Goal: Task Accomplishment & Management: Manage account settings

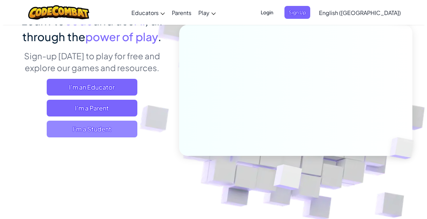
scroll to position [35, 0]
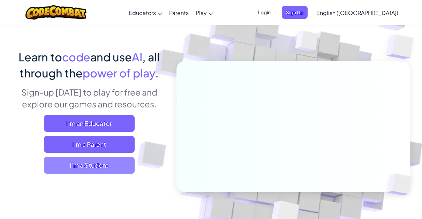
click at [99, 170] on span "I'm a Student" at bounding box center [89, 165] width 91 height 17
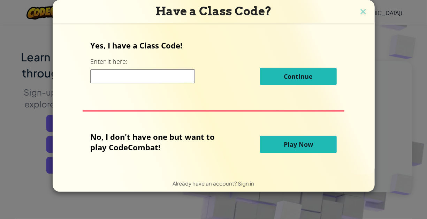
click at [298, 147] on span "Play Now" at bounding box center [298, 144] width 29 height 8
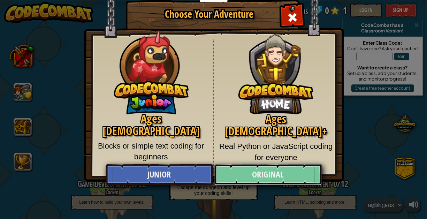
click at [270, 177] on link "Original" at bounding box center [268, 174] width 107 height 21
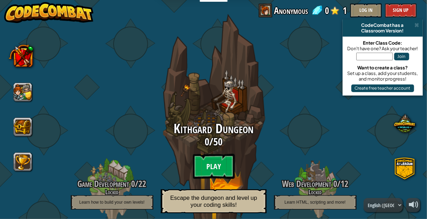
click at [215, 163] on btn "Play" at bounding box center [214, 166] width 42 height 25
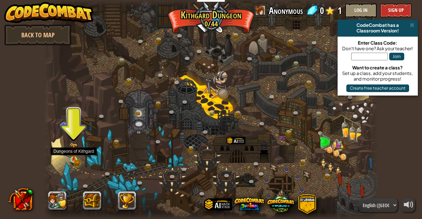
click at [74, 158] on img at bounding box center [74, 151] width 8 height 17
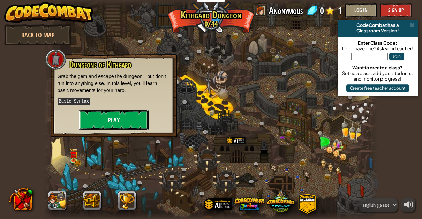
click at [117, 119] on button "Play" at bounding box center [114, 120] width 70 height 21
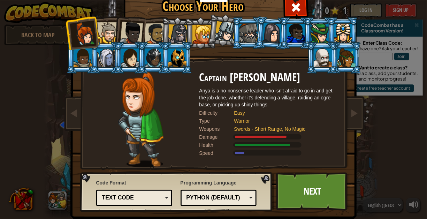
click at [104, 38] on div at bounding box center [107, 32] width 21 height 21
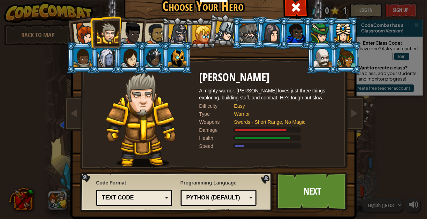
click at [120, 34] on div at bounding box center [131, 33] width 23 height 23
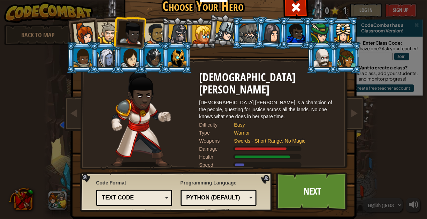
click at [149, 34] on div at bounding box center [155, 34] width 22 height 22
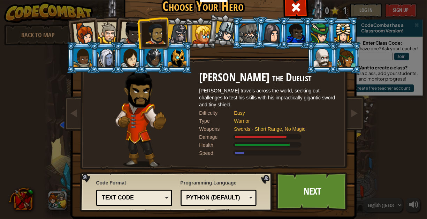
click at [173, 58] on div at bounding box center [178, 57] width 18 height 19
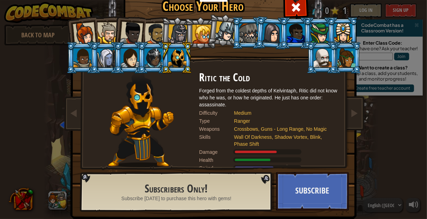
click at [201, 32] on div at bounding box center [202, 34] width 19 height 19
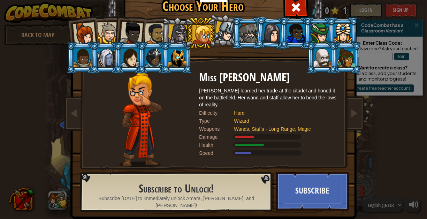
click at [212, 31] on li at bounding box center [200, 33] width 31 height 32
click at [221, 31] on div at bounding box center [225, 31] width 21 height 21
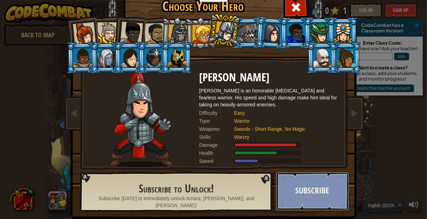
click at [290, 192] on button "Subscribe" at bounding box center [312, 191] width 73 height 38
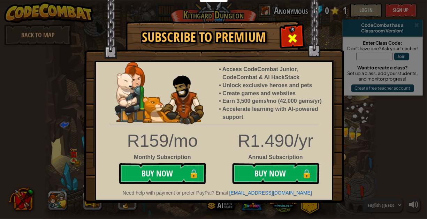
click at [291, 35] on span at bounding box center [292, 38] width 11 height 11
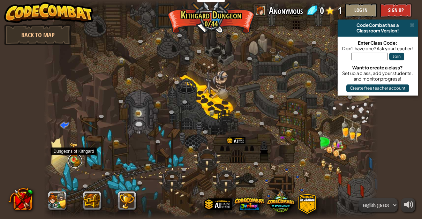
click at [77, 160] on link at bounding box center [75, 161] width 14 height 14
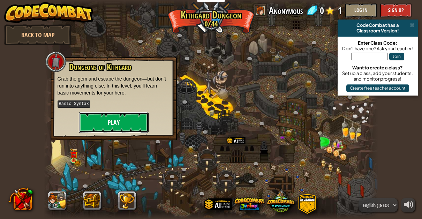
click at [110, 123] on button "Play" at bounding box center [114, 122] width 70 height 21
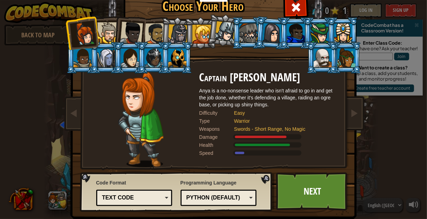
click at [108, 35] on div at bounding box center [107, 32] width 21 height 21
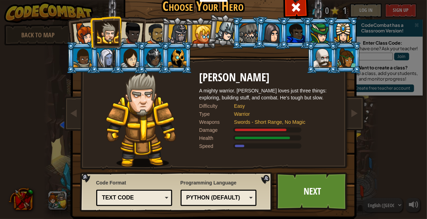
click at [127, 32] on div at bounding box center [131, 33] width 23 height 23
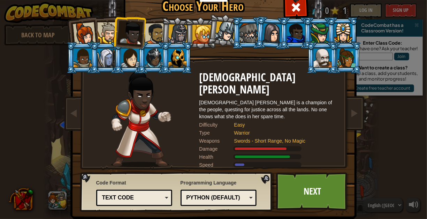
click at [155, 32] on div at bounding box center [155, 34] width 22 height 22
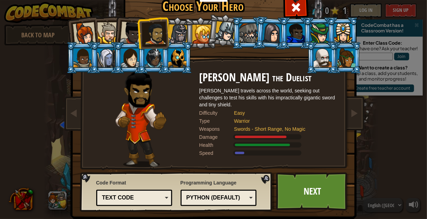
click at [175, 29] on div at bounding box center [178, 34] width 20 height 20
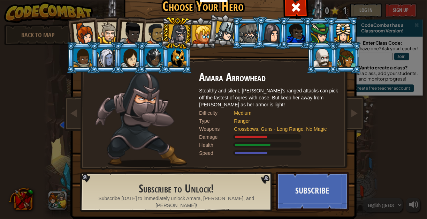
click at [153, 30] on div at bounding box center [155, 34] width 22 height 22
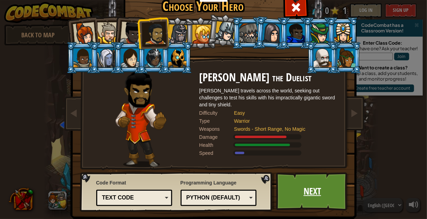
click at [316, 188] on link "Next" at bounding box center [312, 191] width 73 height 38
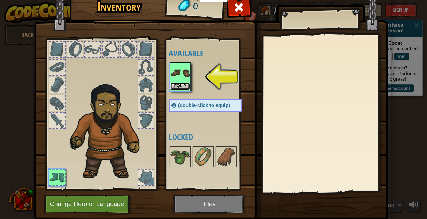
click at [175, 85] on button "Equip" at bounding box center [181, 86] width 20 height 7
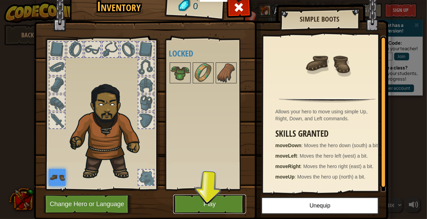
click at [203, 204] on button "Play" at bounding box center [209, 204] width 73 height 19
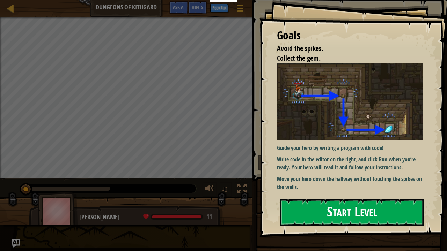
click at [327, 210] on button "Start Level" at bounding box center [352, 213] width 144 height 28
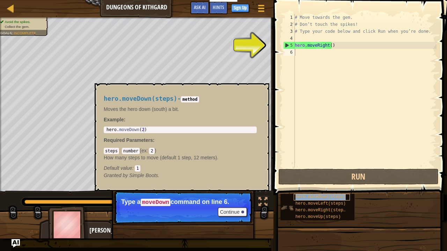
click at [314, 197] on span "hero.moveDown(steps)" at bounding box center [320, 197] width 50 height 5
click at [309, 55] on div "# Move towards the gem. # Don’t touch the spikes! # Type your code below and cl…" at bounding box center [364, 97] width 143 height 167
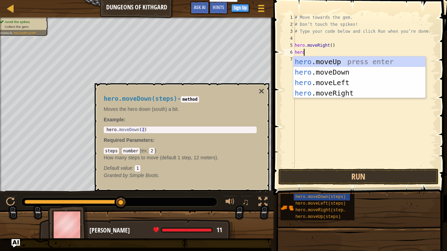
type textarea "hero."
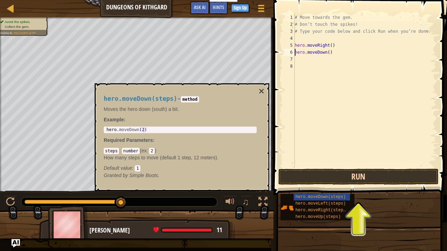
type textarea "hero.moveDown()"
click at [348, 176] on button "Run" at bounding box center [358, 177] width 160 height 16
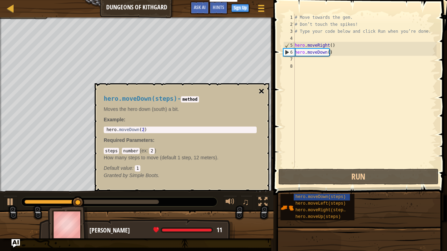
click at [263, 90] on button "×" at bounding box center [262, 92] width 6 height 10
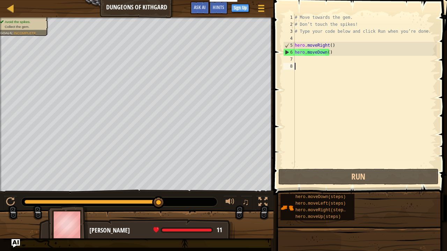
click at [308, 63] on div "# Move towards the gem. # Don’t touch the spikes! # Type your code below and cl…" at bounding box center [364, 97] width 143 height 167
click at [298, 60] on div "# Move towards the gem. # Don’t touch the spikes! # Type your code below and cl…" at bounding box center [364, 97] width 143 height 167
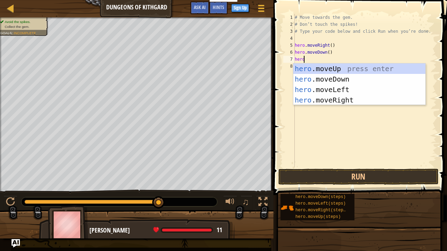
scroll to position [3, 1]
type textarea "hero.m"
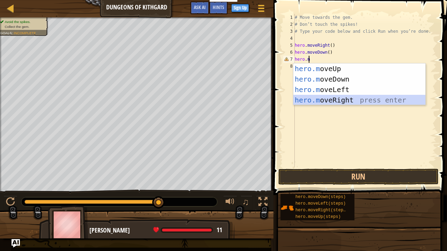
scroll to position [3, 0]
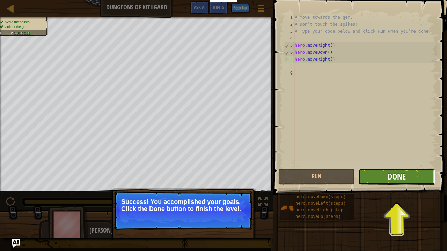
click at [404, 174] on span "Done" at bounding box center [396, 176] width 18 height 11
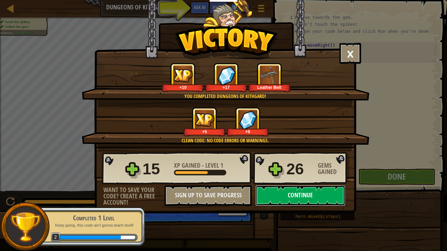
click at [299, 193] on button "Continue" at bounding box center [300, 195] width 90 height 21
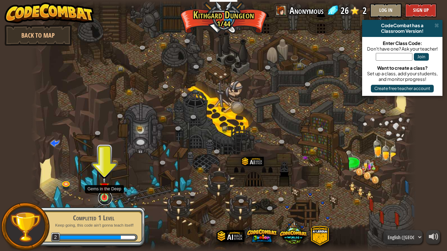
click at [104, 199] on link at bounding box center [105, 198] width 14 height 14
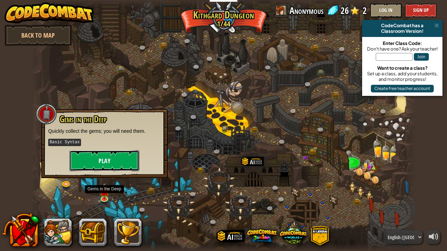
click at [100, 164] on button "Play" at bounding box center [104, 160] width 70 height 21
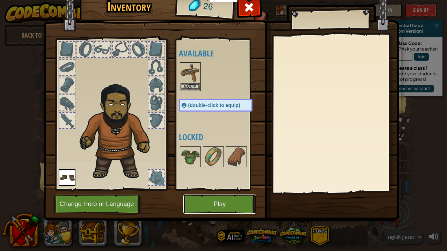
click at [196, 203] on button "Play" at bounding box center [219, 204] width 73 height 19
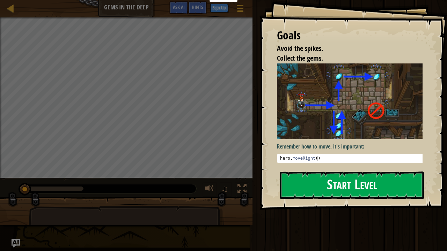
click at [333, 182] on button "Start Level" at bounding box center [352, 186] width 144 height 28
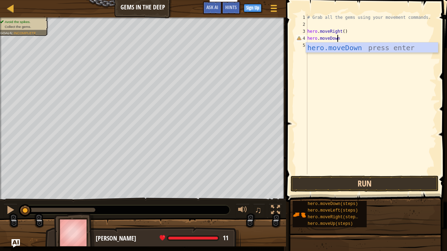
scroll to position [3, 2]
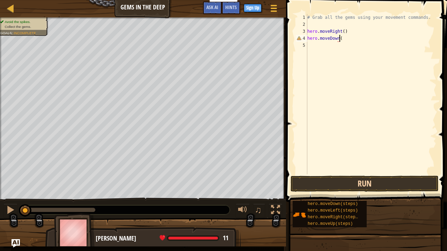
type textarea "hero.moveDown()"
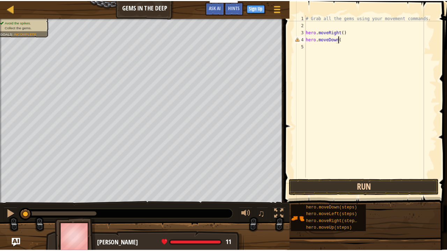
scroll to position [3, 2]
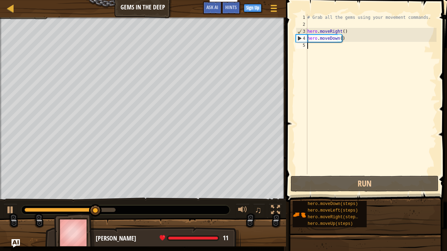
click at [322, 56] on div "# Grab all the gems using your movement commands. hero . moveRight ( ) hero . m…" at bounding box center [371, 101] width 130 height 174
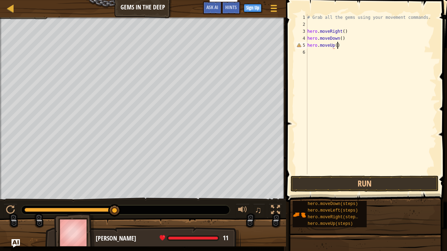
scroll to position [3, 2]
type textarea "hero.moveUp(2)"
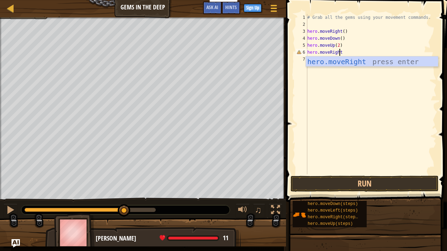
scroll to position [3, 2]
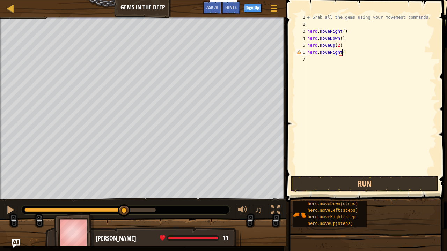
type textarea "hero.moveRight()"
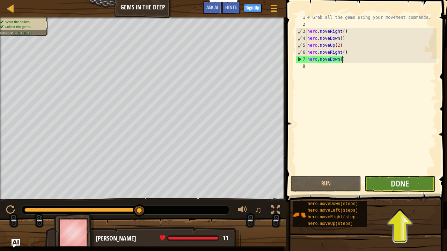
type textarea "hero.moveDown()"
click at [384, 181] on button "Done" at bounding box center [399, 184] width 70 height 16
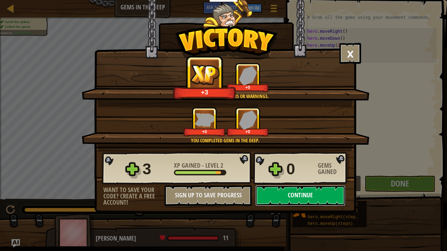
click at [308, 191] on button "Continue" at bounding box center [300, 195] width 90 height 21
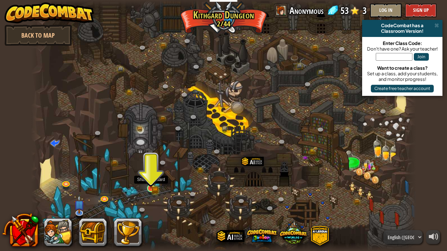
click at [154, 186] on img at bounding box center [150, 178] width 9 height 21
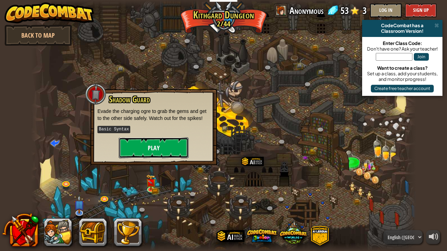
click at [151, 146] on button "Play" at bounding box center [154, 147] width 70 height 21
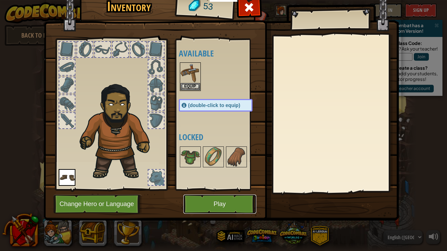
click at [204, 207] on button "Play" at bounding box center [219, 204] width 73 height 19
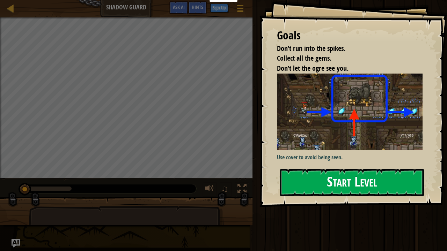
click at [315, 186] on button "Start Level" at bounding box center [352, 183] width 144 height 28
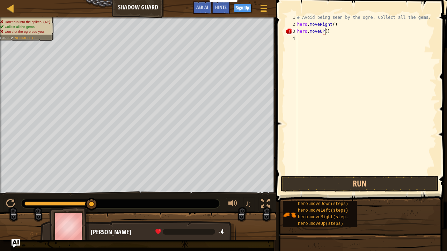
scroll to position [3, 2]
type textarea "hero.moveUp()"
type textarea "hero.moveRight()"
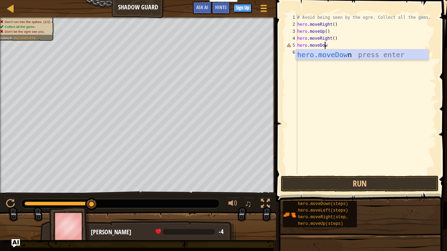
scroll to position [3, 2]
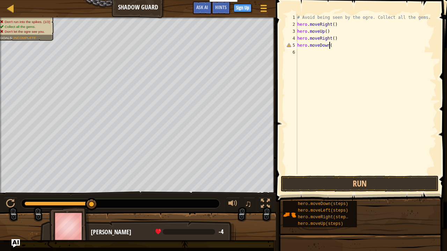
type textarea "hero.moveDown()"
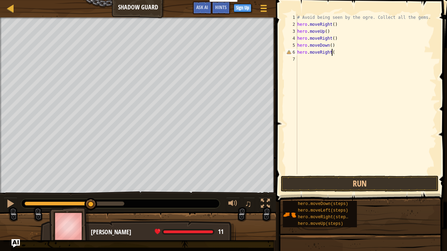
scroll to position [3, 2]
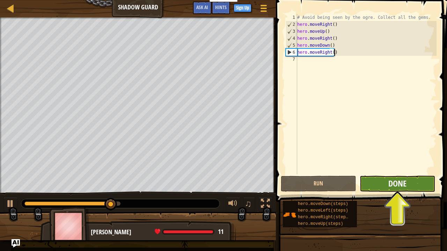
type textarea "hero.moveRight()"
click at [401, 182] on span "Done" at bounding box center [397, 183] width 18 height 11
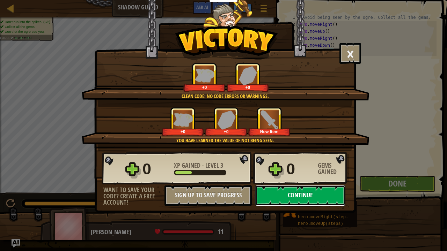
click at [312, 198] on button "Continue" at bounding box center [300, 195] width 90 height 21
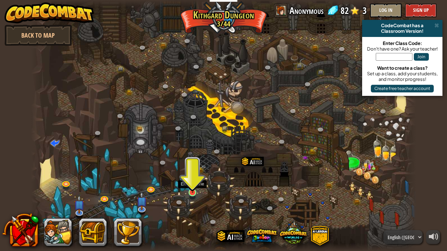
click at [193, 189] on img at bounding box center [192, 183] width 9 height 22
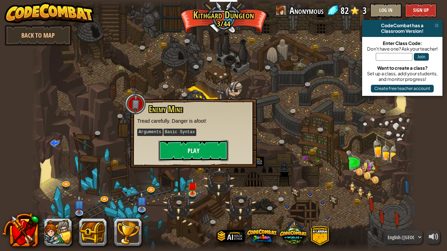
click at [192, 148] on button "Play" at bounding box center [193, 150] width 70 height 21
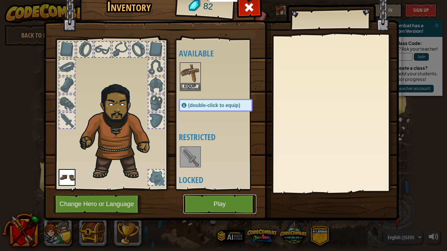
click at [204, 202] on button "Play" at bounding box center [219, 204] width 73 height 19
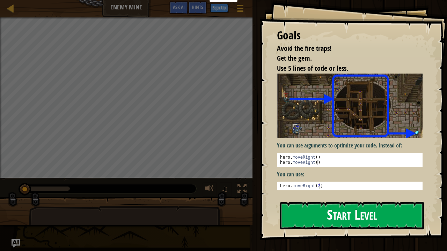
click at [342, 219] on button "Start Level" at bounding box center [352, 216] width 144 height 28
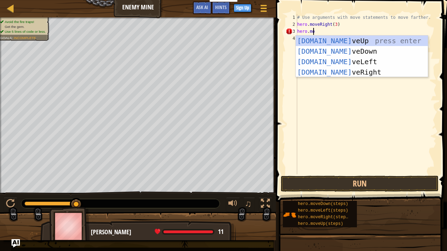
scroll to position [3, 1]
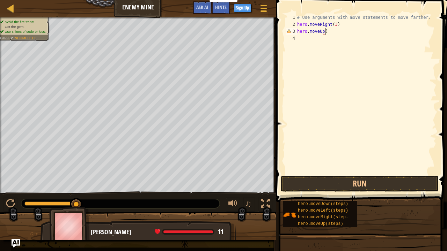
type textarea "hero.moveUp()"
type textarea "hero.moveRight()"
type textarea "hero.moveDown(3)"
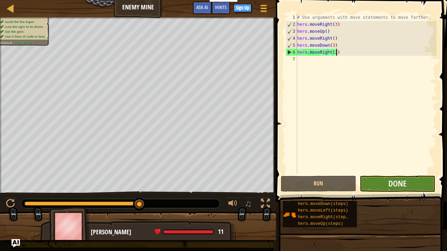
type textarea "hero.moveRight(2)"
click at [406, 187] on button "Done" at bounding box center [396, 184] width 75 height 16
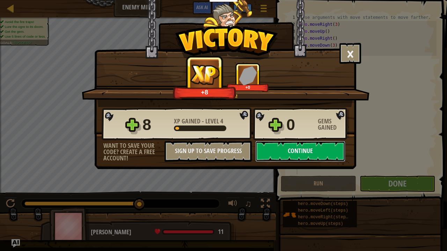
click at [304, 152] on button "Continue" at bounding box center [300, 151] width 90 height 21
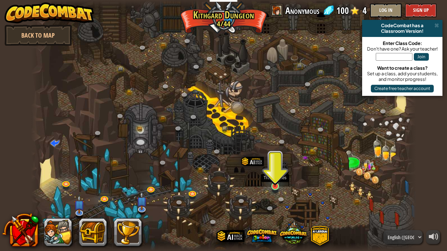
click at [276, 184] on img at bounding box center [274, 176] width 9 height 22
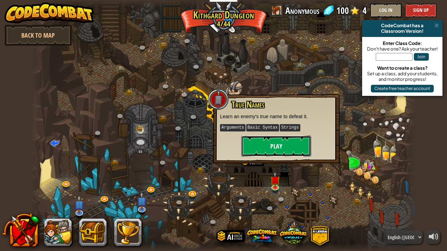
click at [267, 143] on button "Play" at bounding box center [276, 146] width 70 height 21
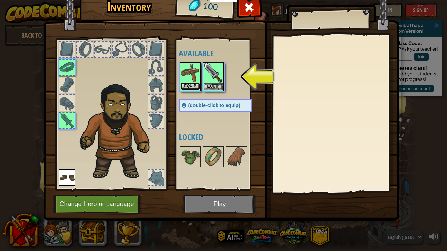
click at [194, 86] on button "Equip" at bounding box center [190, 86] width 20 height 7
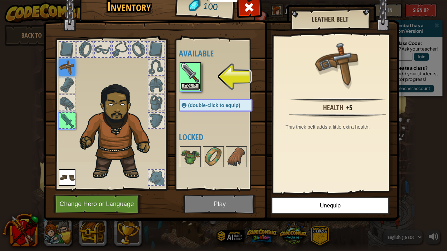
click at [192, 85] on button "Equip" at bounding box center [190, 86] width 20 height 7
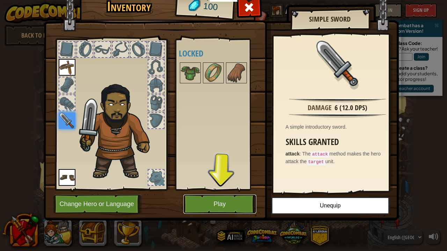
click at [236, 203] on button "Play" at bounding box center [219, 204] width 73 height 19
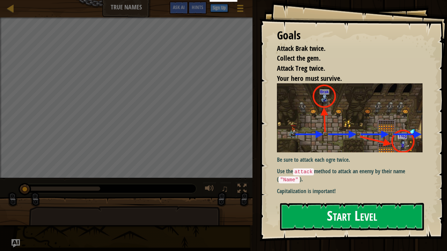
click at [327, 209] on button "Start Level" at bounding box center [352, 217] width 144 height 28
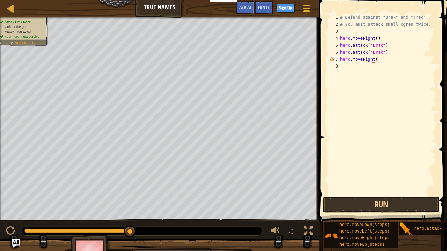
scroll to position [3, 3]
type textarea "hero.moveRight(2)"
type textarea "hero.attack("Treg")"
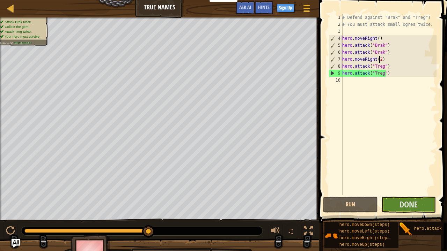
click at [379, 61] on div "# Defend against "Brak" and "Treg"! # You must attack small ogres twice. hero .…" at bounding box center [389, 111] width 96 height 195
type textarea "hero.moveRight()"
click at [422, 208] on button "Done" at bounding box center [408, 205] width 55 height 16
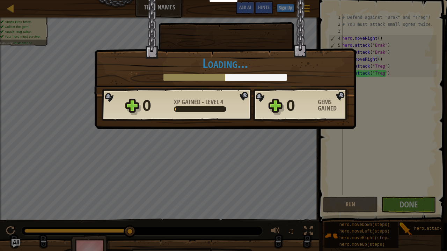
click at [281, 155] on div "× When an enemy speaks its true name, the task is easy. How fun was this level?…" at bounding box center [223, 125] width 447 height 251
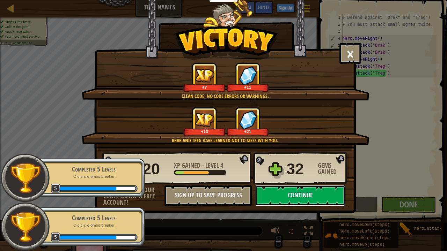
click at [295, 194] on button "Continue" at bounding box center [300, 195] width 90 height 21
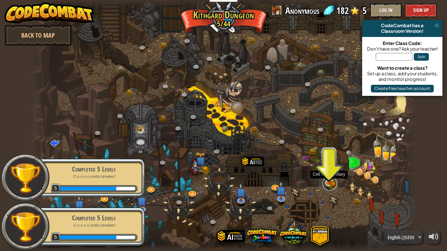
click at [332, 186] on link at bounding box center [329, 184] width 14 height 14
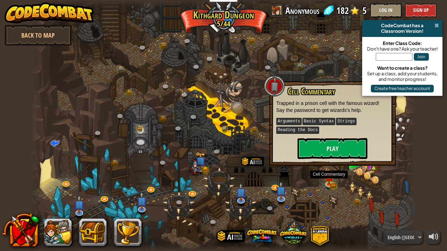
click at [422, 27] on span at bounding box center [436, 26] width 5 height 6
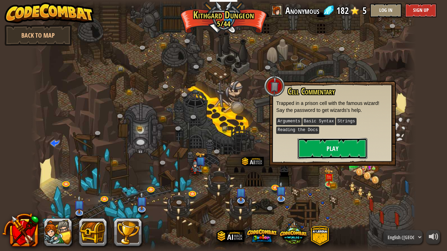
click at [341, 150] on button "Play" at bounding box center [332, 148] width 70 height 21
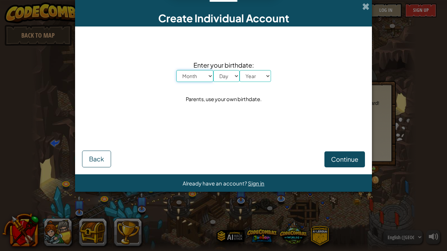
click at [210, 76] on select "Month January February March April May June July August September October Novem…" at bounding box center [194, 76] width 37 height 12
select select "2"
click at [176, 70] on select "Month January February March April May June July August September October Novem…" at bounding box center [194, 76] width 37 height 12
click at [237, 75] on select "Day 1 2 3 4 5 6 7 8 9 10 11 12 13 14 15 16 17 18 19 20 21 22 23 24 25 26 27 28 …" at bounding box center [226, 76] width 26 height 12
select select "28"
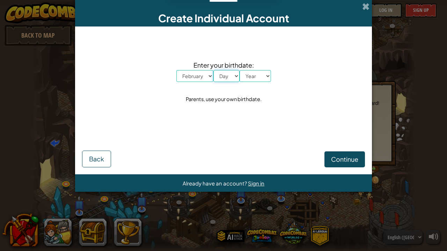
click at [213, 70] on select "Day 1 2 3 4 5 6 7 8 9 10 11 12 13 14 15 16 17 18 19 20 21 22 23 24 25 26 27 28 …" at bounding box center [226, 76] width 26 height 12
click at [267, 76] on select "Year 2025 2024 2023 2022 2021 2020 2019 2018 2017 2016 2015 2014 2013 2012 2011…" at bounding box center [254, 76] width 31 height 12
select select "2001"
click at [239, 70] on select "Year 2025 2024 2023 2022 2021 2020 2019 2018 2017 2016 2015 2014 2013 2012 2011…" at bounding box center [254, 76] width 31 height 12
click at [222, 105] on div "Enter your birthdate: Month January February March April May June July August S…" at bounding box center [223, 82] width 283 height 98
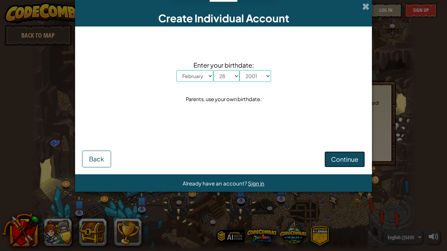
click at [341, 165] on button "Continue" at bounding box center [344, 159] width 40 height 16
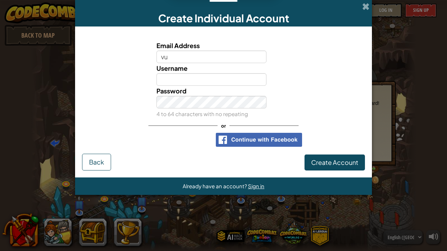
type input "vukani.carm@gmail.com"
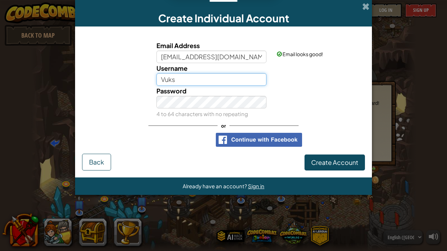
type input "Vuks"
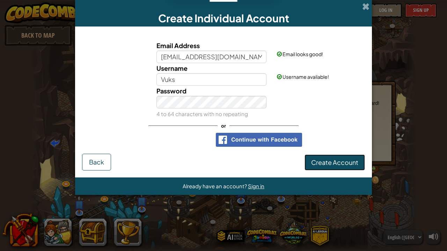
click at [339, 164] on span "Create Account" at bounding box center [334, 162] width 47 height 8
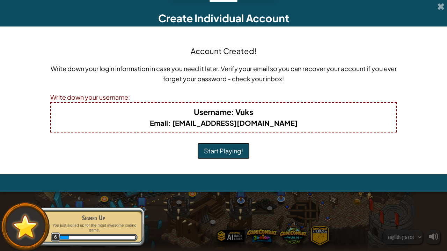
click at [233, 154] on button "Start Playing!" at bounding box center [223, 151] width 52 height 16
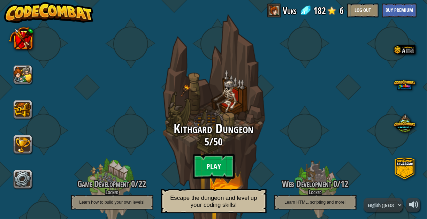
click at [219, 164] on btn "Play" at bounding box center [214, 166] width 42 height 25
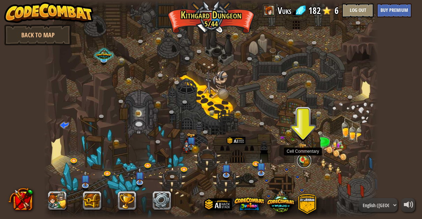
click at [308, 163] on link at bounding box center [304, 161] width 14 height 14
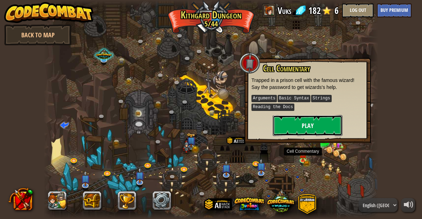
click at [287, 129] on button "Play" at bounding box center [308, 125] width 70 height 21
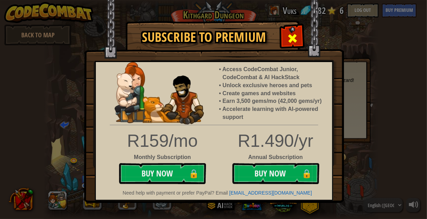
click at [296, 43] on span at bounding box center [292, 38] width 11 height 11
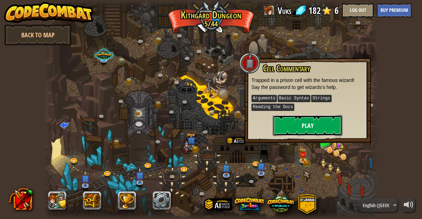
click at [297, 121] on button "Play" at bounding box center [308, 125] width 70 height 21
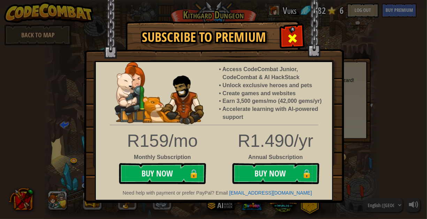
click at [291, 31] on div at bounding box center [293, 38] width 22 height 22
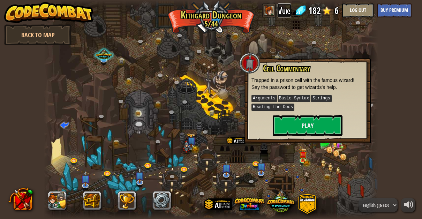
click at [283, 8] on link "Vuks" at bounding box center [285, 10] width 14 height 14
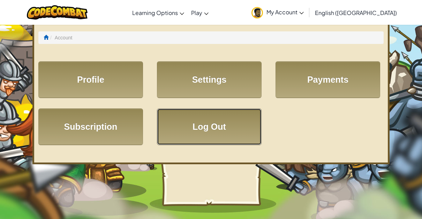
click at [233, 116] on link "Log Out" at bounding box center [209, 127] width 105 height 37
